Goal: Task Accomplishment & Management: Use online tool/utility

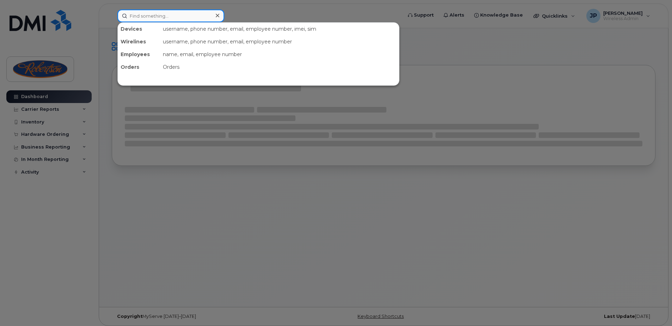
click at [197, 10] on input at bounding box center [170, 16] width 107 height 13
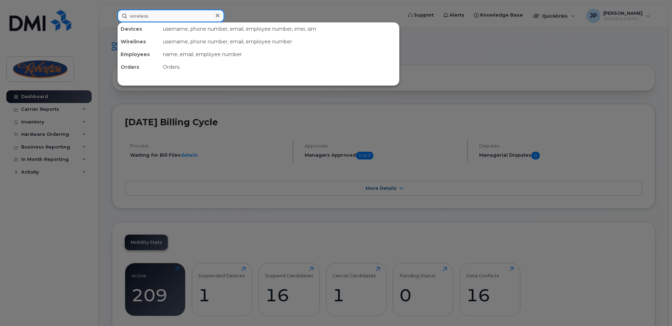
type input "wireless"
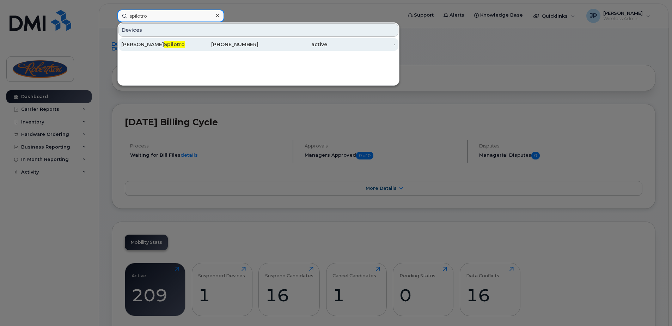
type input "spilotro"
click at [191, 39] on div "647-529-7185" at bounding box center [224, 44] width 69 height 13
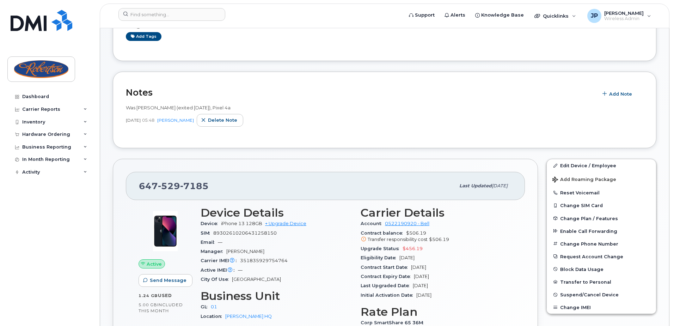
scroll to position [176, 0]
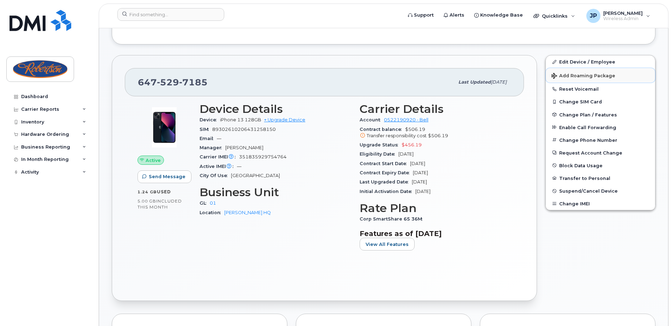
click at [598, 76] on span "Add Roaming Package" at bounding box center [583, 76] width 64 height 7
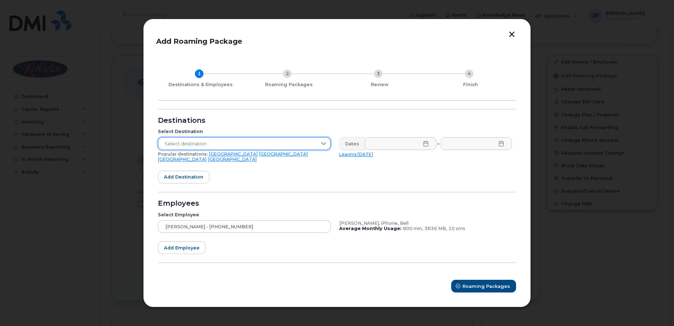
click at [257, 147] on span "Select destination" at bounding box center [237, 143] width 159 height 13
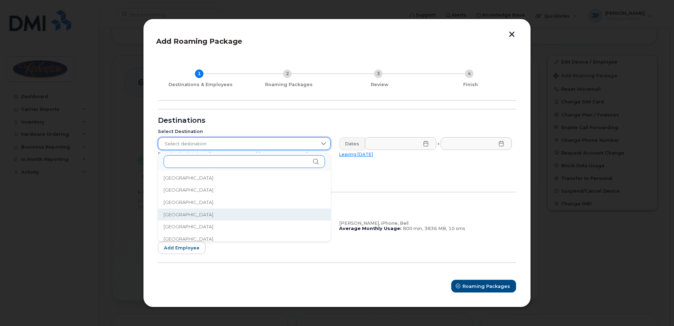
scroll to position [246, 0]
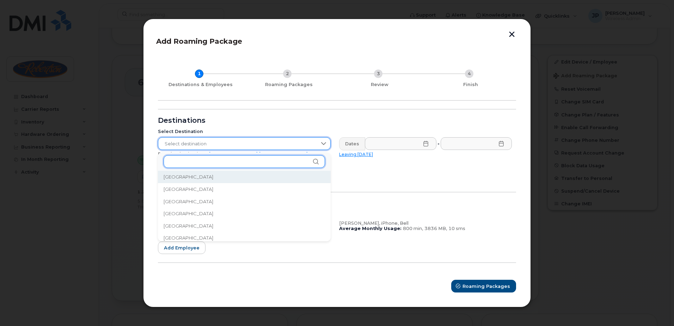
click at [215, 162] on input "text" at bounding box center [244, 161] width 161 height 13
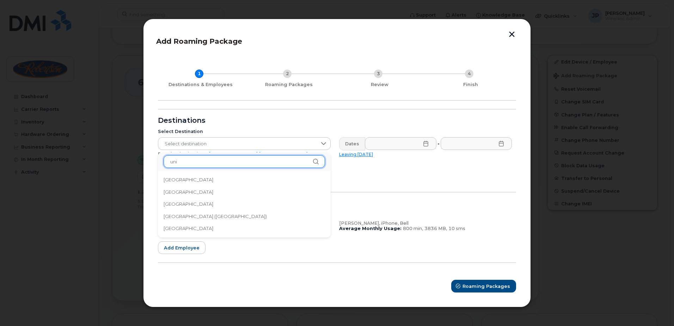
scroll to position [0, 0]
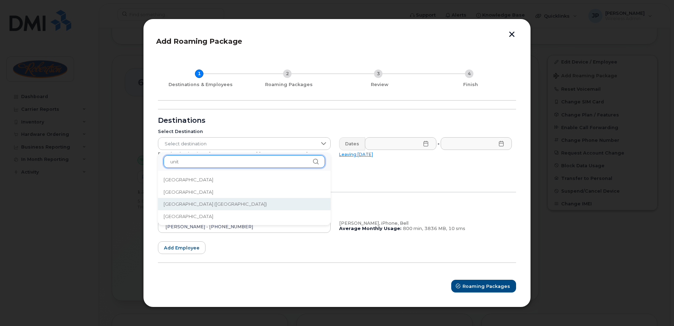
type input "unit"
click at [232, 204] on span "United States of America (USA)" at bounding box center [215, 204] width 103 height 7
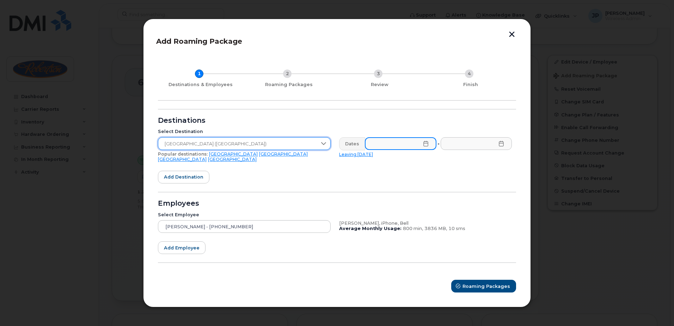
click at [392, 149] on input "text" at bounding box center [401, 143] width 72 height 13
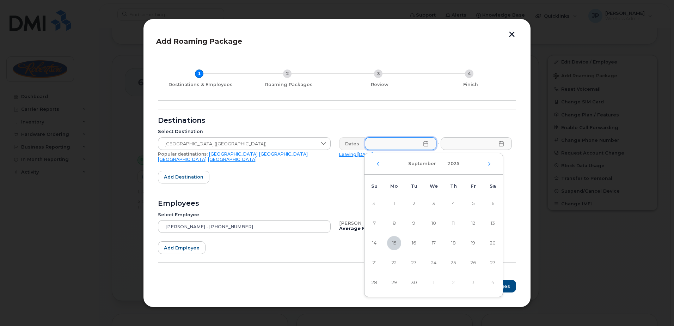
click at [358, 156] on link "Leaving today" at bounding box center [356, 154] width 34 height 5
type input "2025-09-15"
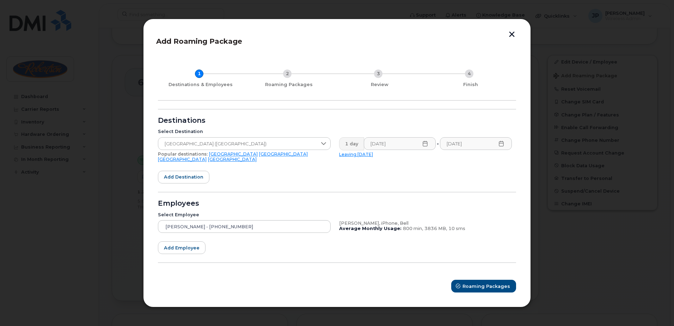
click at [415, 184] on form "Destinations Select Destination United States of America (USA) Popular destinat…" at bounding box center [337, 201] width 358 height 184
click at [465, 282] on button "Roaming Packages" at bounding box center [484, 285] width 64 height 13
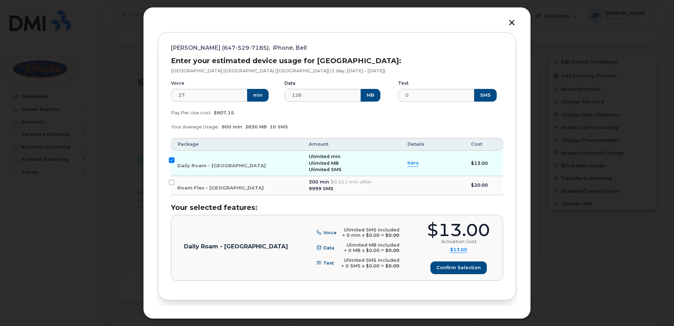
scroll to position [99, 0]
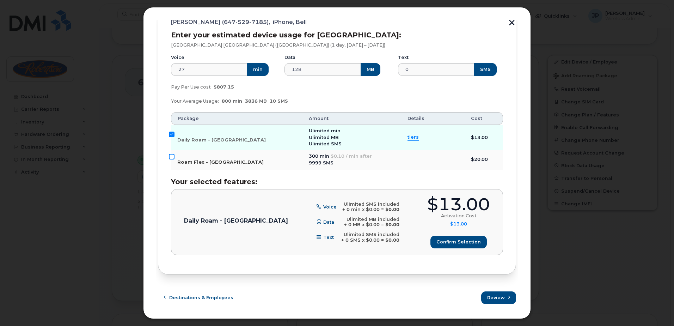
click at [174, 159] on input "Roam Flex - USA" at bounding box center [172, 157] width 6 height 6
checkbox input "true"
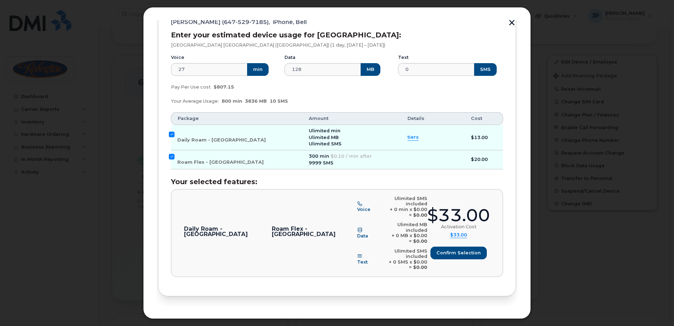
click at [177, 137] on td "Daily Roam - USA" at bounding box center [236, 137] width 131 height 25
click at [173, 137] on input "Daily Roam - USA" at bounding box center [172, 134] width 6 height 6
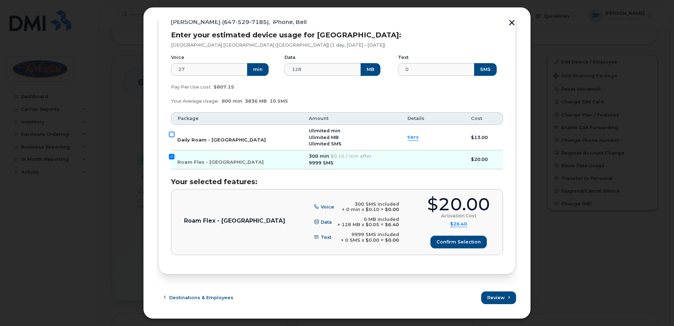
click at [173, 137] on input "Daily Roam - USA" at bounding box center [172, 134] width 6 height 6
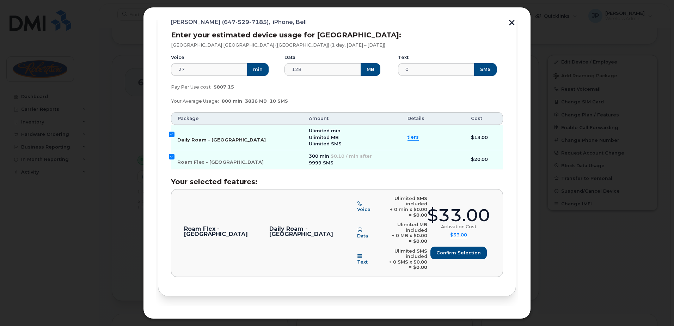
click at [173, 137] on input "Daily Roam - USA" at bounding box center [172, 134] width 6 height 6
checkbox input "false"
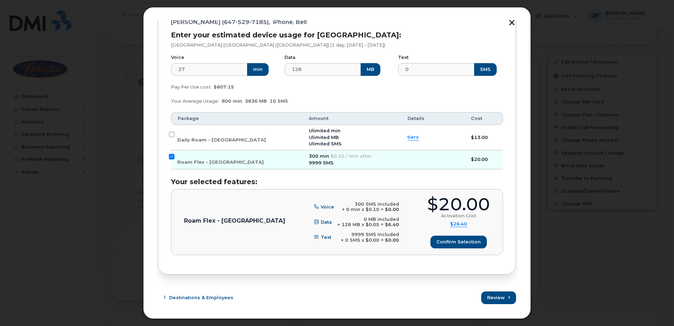
click at [407, 137] on span "tiers" at bounding box center [412, 137] width 11 height 7
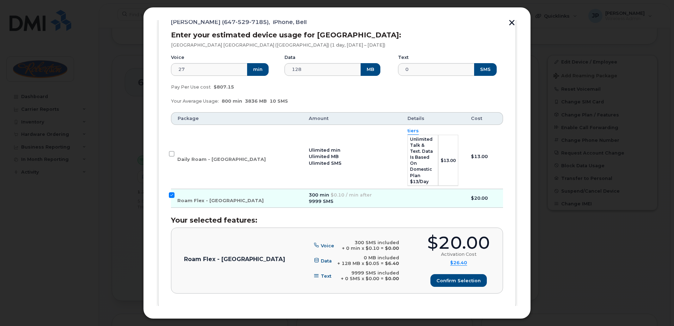
click at [407, 130] on span "tiers" at bounding box center [412, 131] width 11 height 7
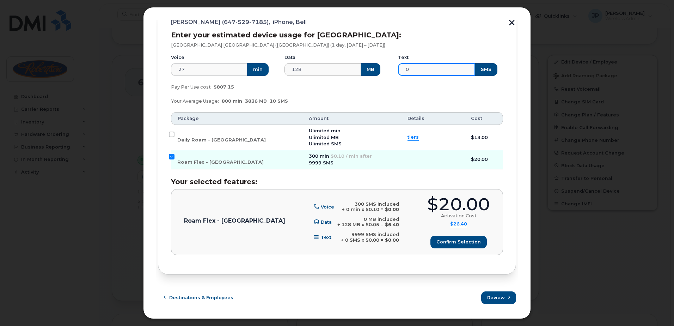
drag, startPoint x: 428, startPoint y: 63, endPoint x: 353, endPoint y: 68, distance: 75.5
click at [353, 68] on div "Voice 27 min Data 128 MB Text 0 SMS" at bounding box center [337, 65] width 340 height 30
click at [373, 101] on div "Your Average Usage: 800 min 3836 MB 10 SMS" at bounding box center [337, 101] width 340 height 14
click at [513, 23] on button "button" at bounding box center [511, 23] width 11 height 7
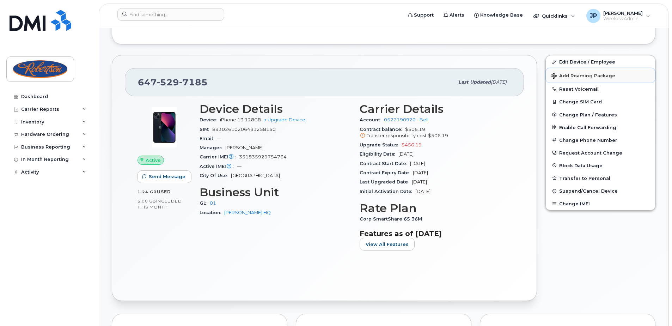
click at [589, 77] on span "Add Roaming Package" at bounding box center [583, 76] width 64 height 7
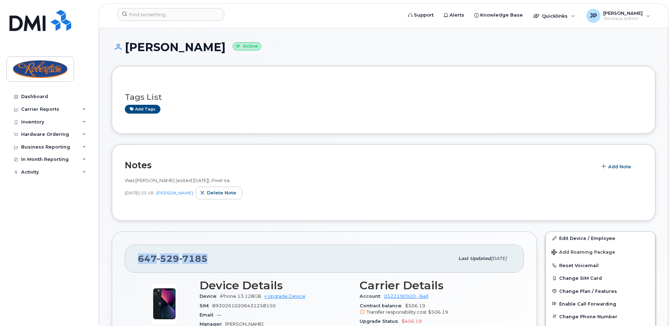
drag, startPoint x: 205, startPoint y: 257, endPoint x: 139, endPoint y: 263, distance: 66.6
click at [139, 263] on div "647 529 7185" at bounding box center [296, 258] width 316 height 15
copy span "647 529 7185"
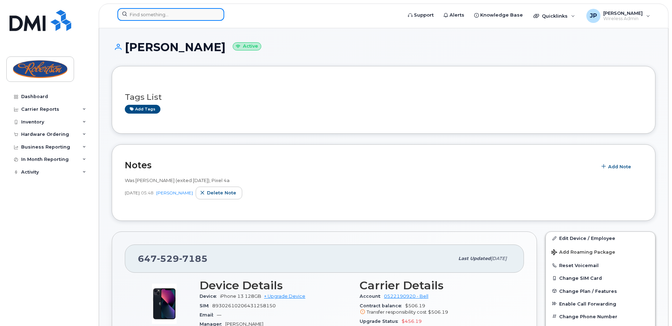
click at [159, 12] on input at bounding box center [170, 14] width 107 height 13
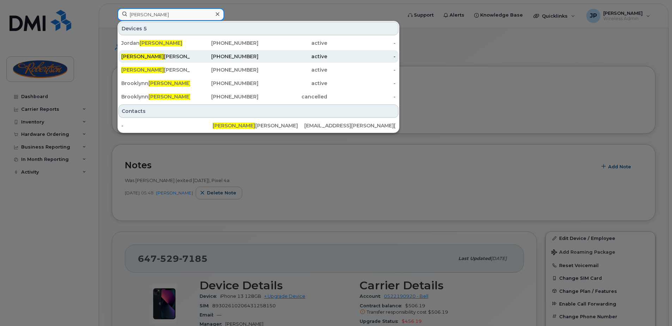
type input "craig"
click at [163, 56] on div "Craig Wilcox" at bounding box center [155, 56] width 69 height 7
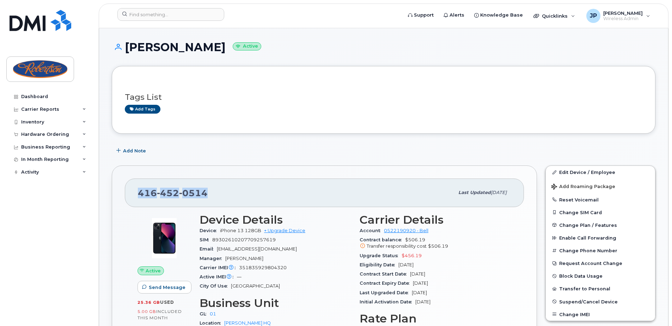
drag, startPoint x: 212, startPoint y: 195, endPoint x: 132, endPoint y: 195, distance: 80.4
click at [132, 195] on div "[PHONE_NUMBER] Last updated [DATE]" at bounding box center [324, 192] width 399 height 28
copy span "[PHONE_NUMBER]"
